Goal: Entertainment & Leisure: Consume media (video, audio)

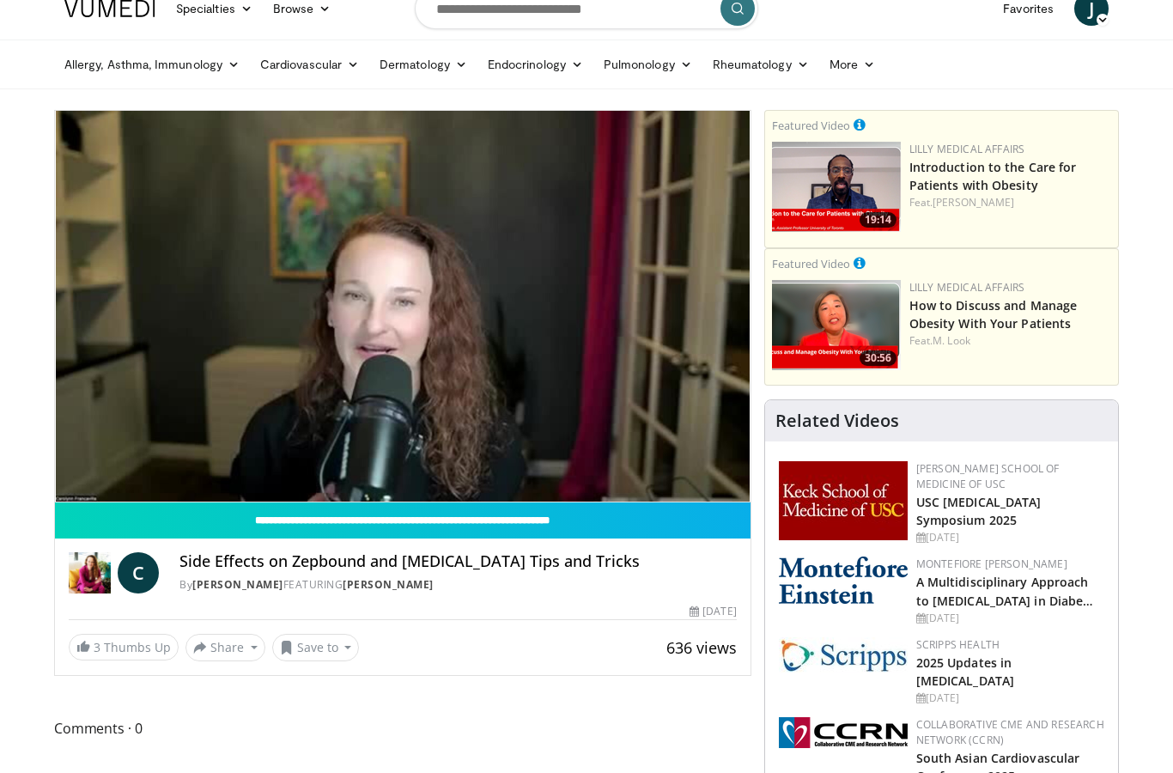
scroll to position [22, 0]
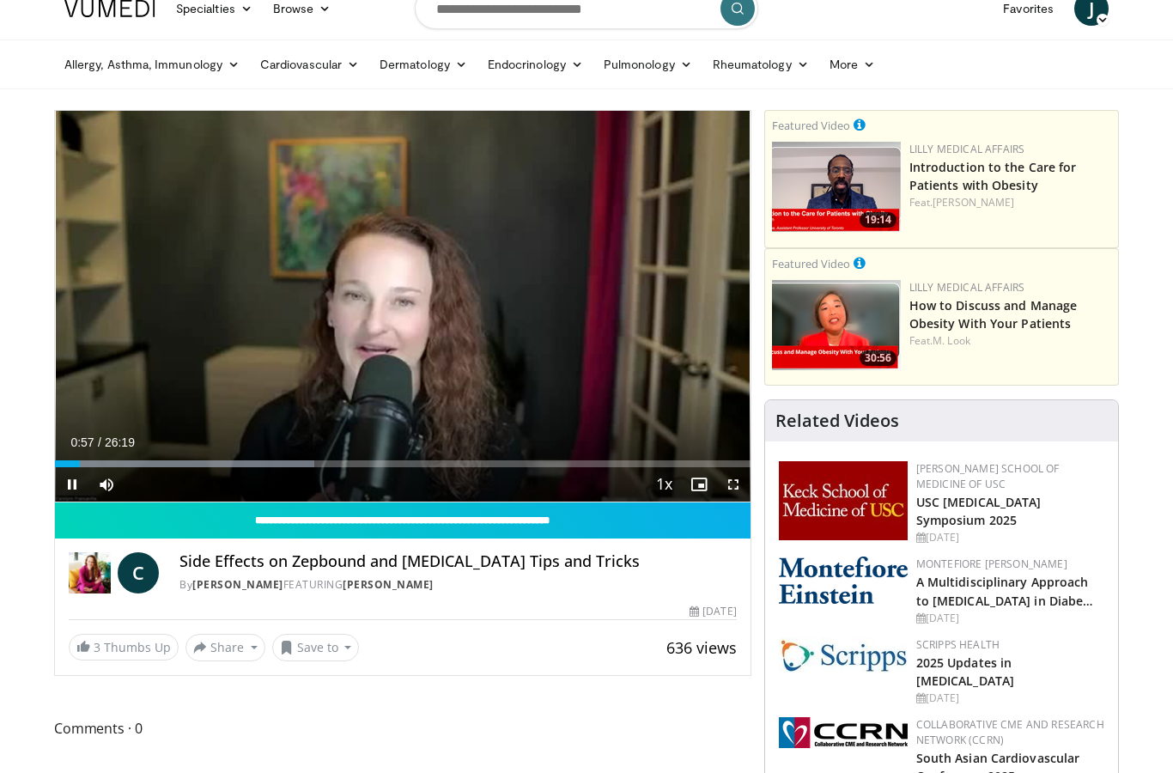
click at [644, 399] on div "10 seconds Tap to unmute" at bounding box center [403, 306] width 696 height 391
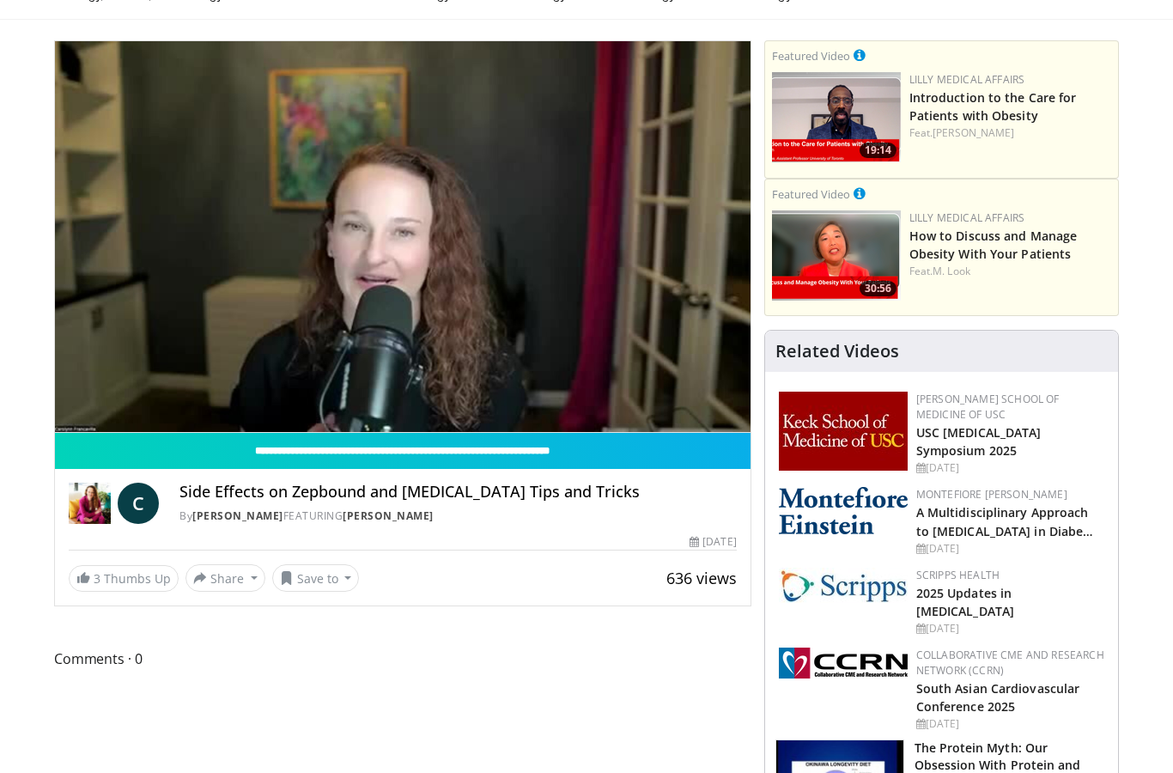
scroll to position [92, 0]
click at [84, 664] on span "Comments 0" at bounding box center [403, 659] width 698 height 22
click at [86, 658] on span "Comments 0" at bounding box center [403, 659] width 698 height 22
click at [91, 650] on span "Comments 0" at bounding box center [403, 659] width 698 height 22
click at [94, 665] on span "Comments 0" at bounding box center [403, 659] width 698 height 22
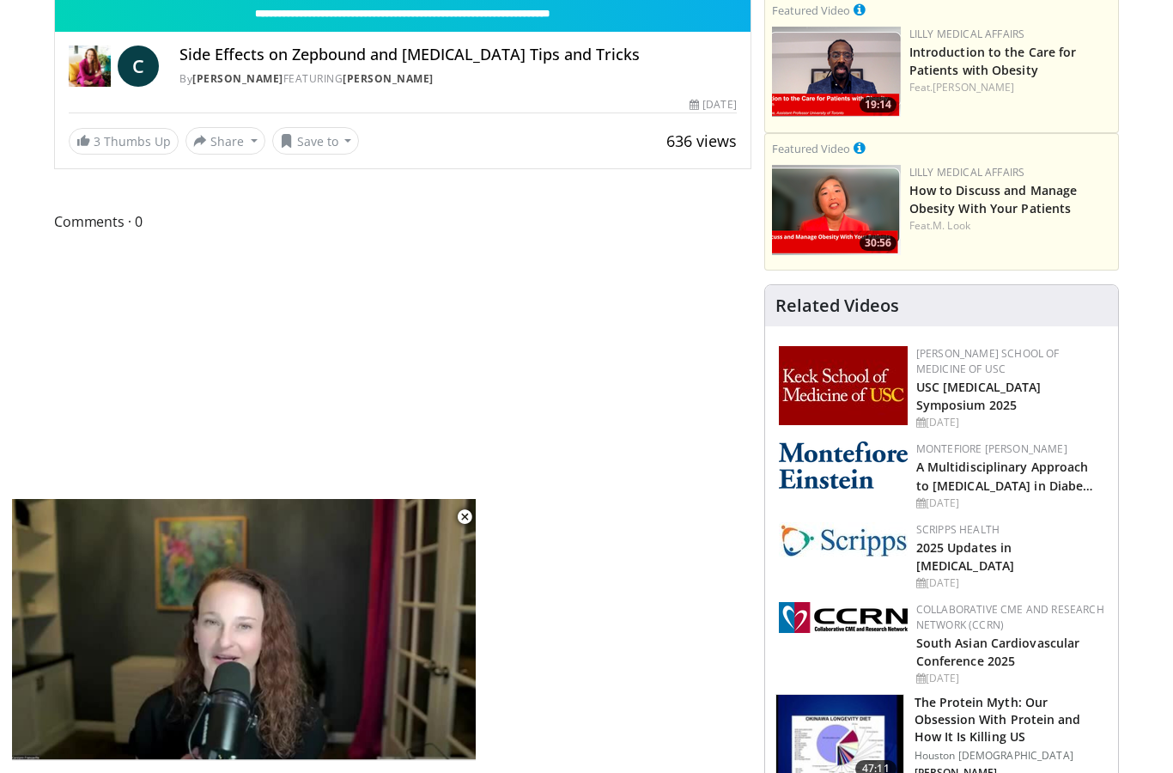
scroll to position [119, 0]
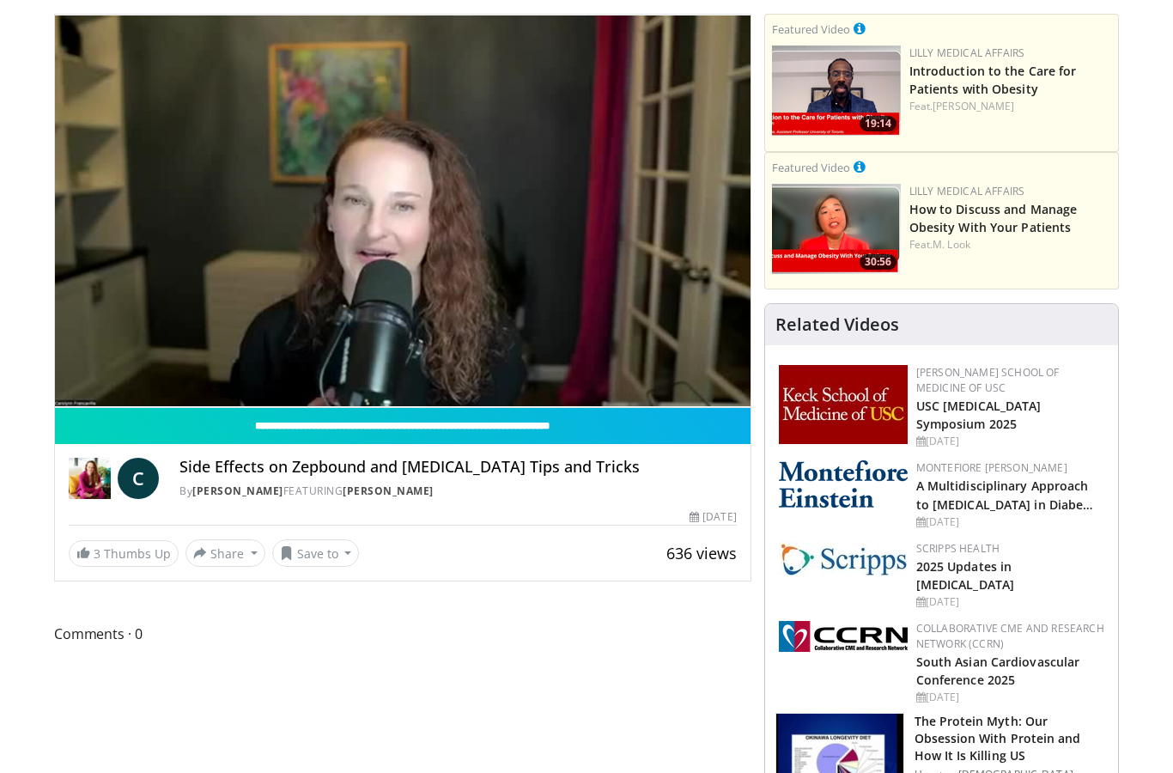
click at [125, 640] on span "Comments 0" at bounding box center [403, 634] width 698 height 22
click at [125, 641] on span "Comments 0" at bounding box center [403, 634] width 698 height 22
click at [111, 644] on span "Comments 0" at bounding box center [403, 634] width 698 height 22
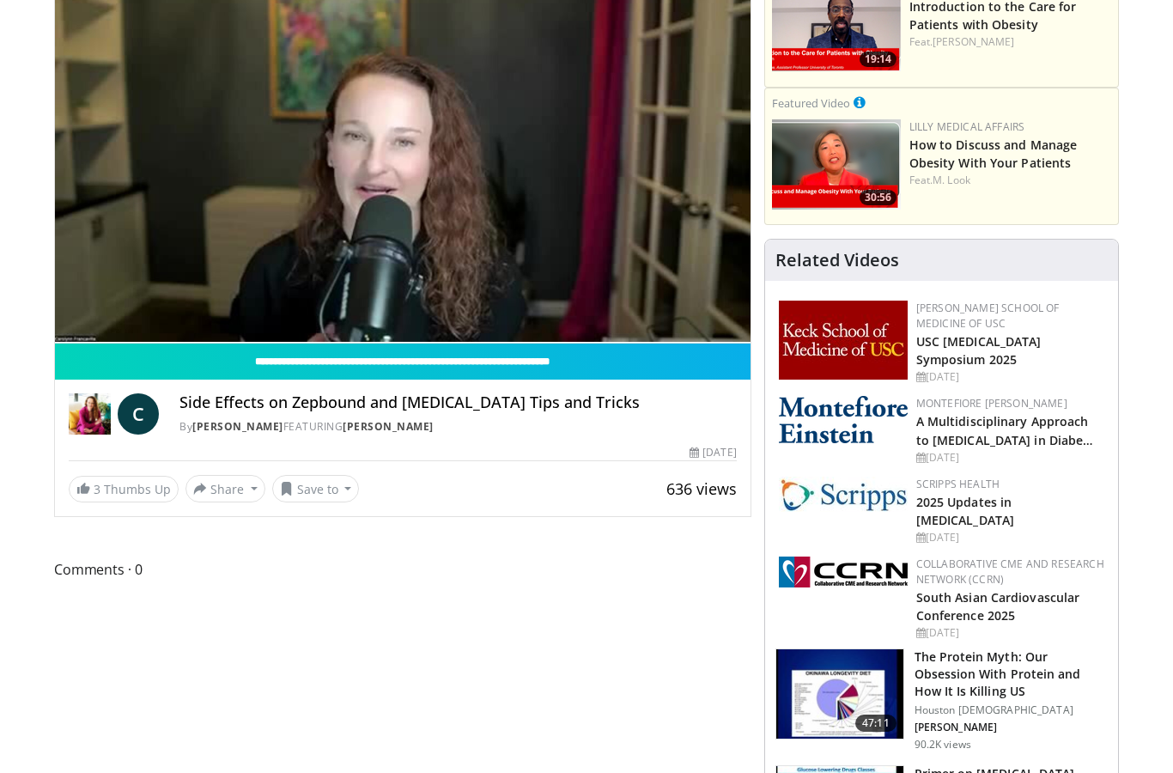
scroll to position [206, 0]
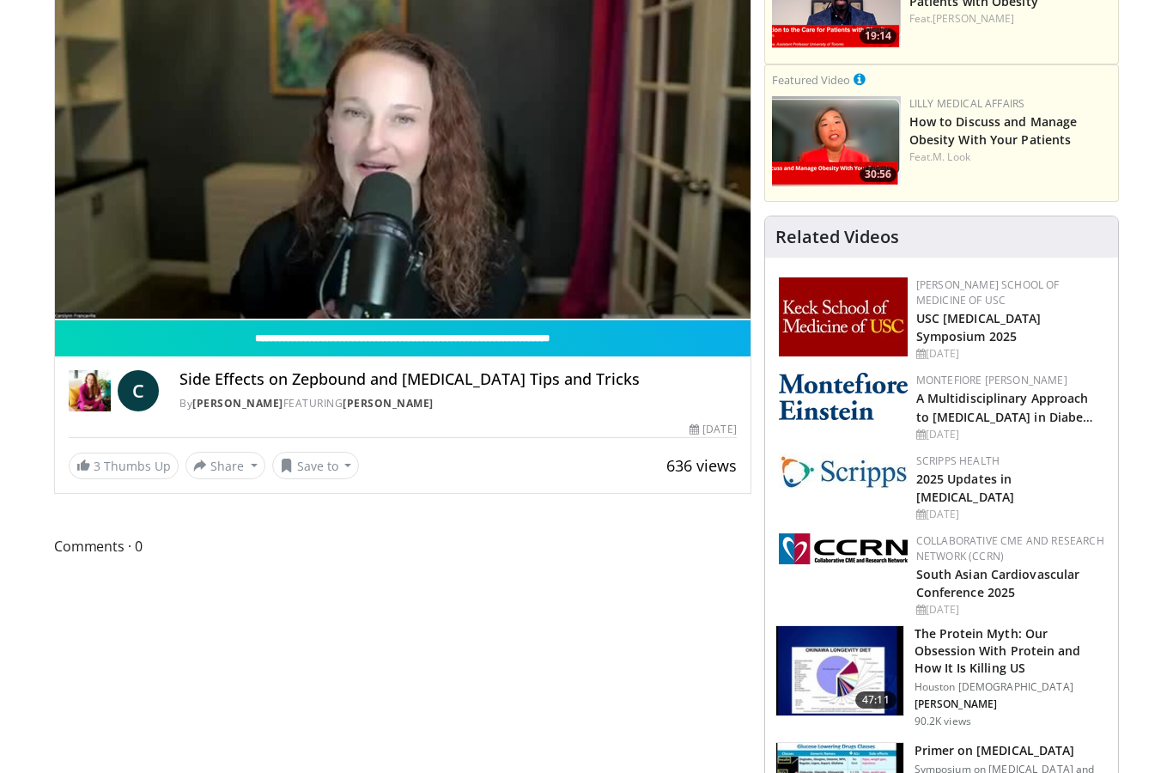
click at [708, 472] on span "636 views" at bounding box center [702, 465] width 70 height 21
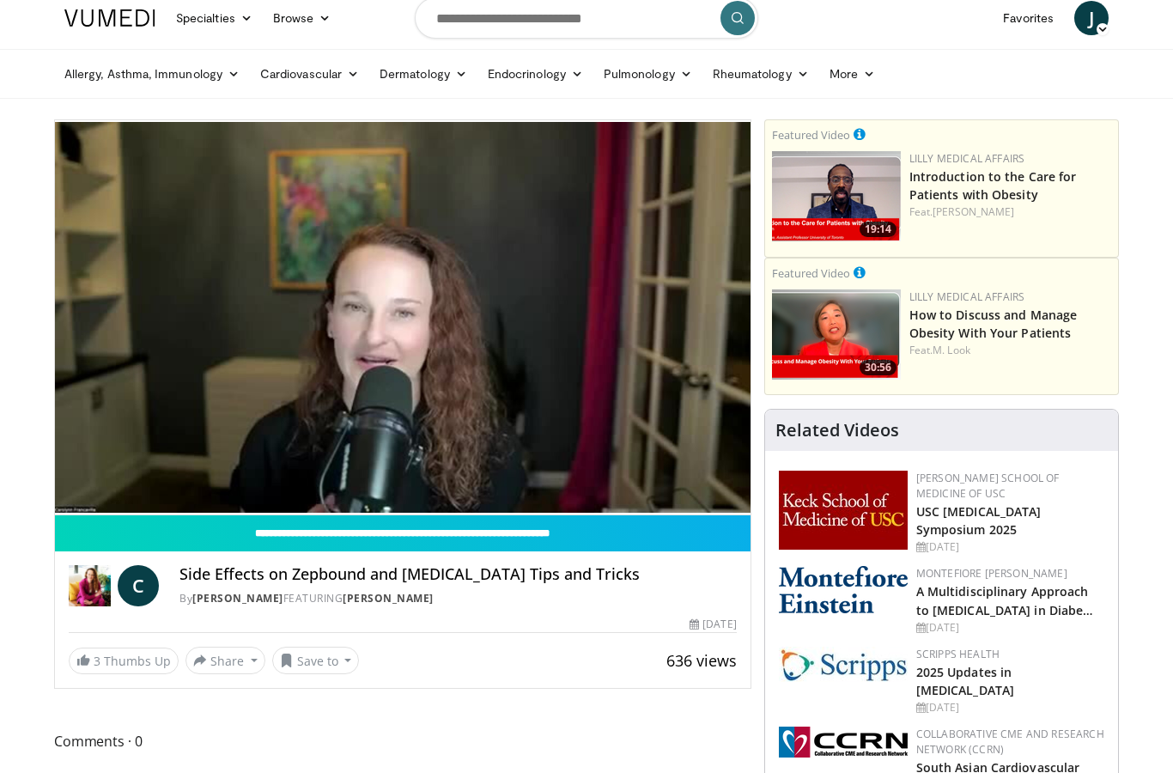
scroll to position [0, 0]
